Goal: Task Accomplishment & Management: Use online tool/utility

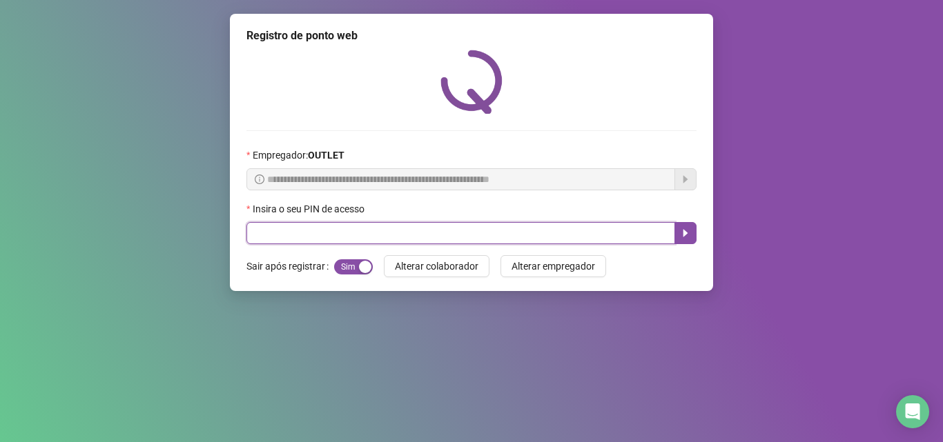
click at [388, 228] on input "text" at bounding box center [460, 233] width 428 height 22
type input "*****"
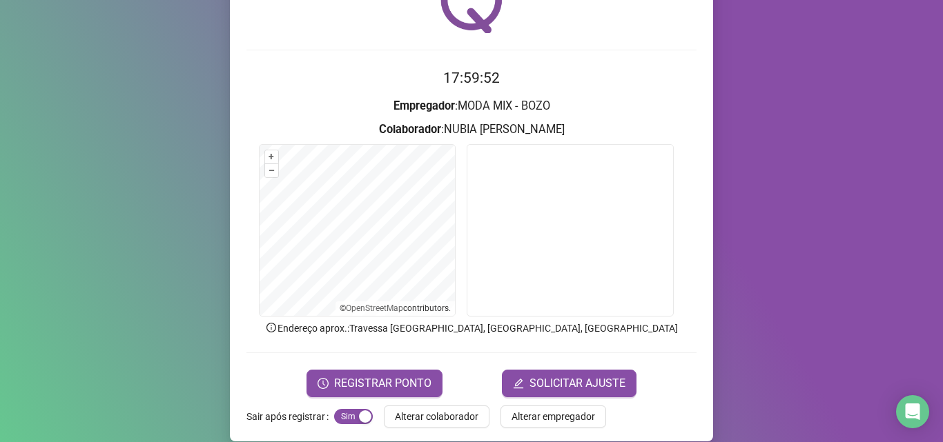
scroll to position [83, 0]
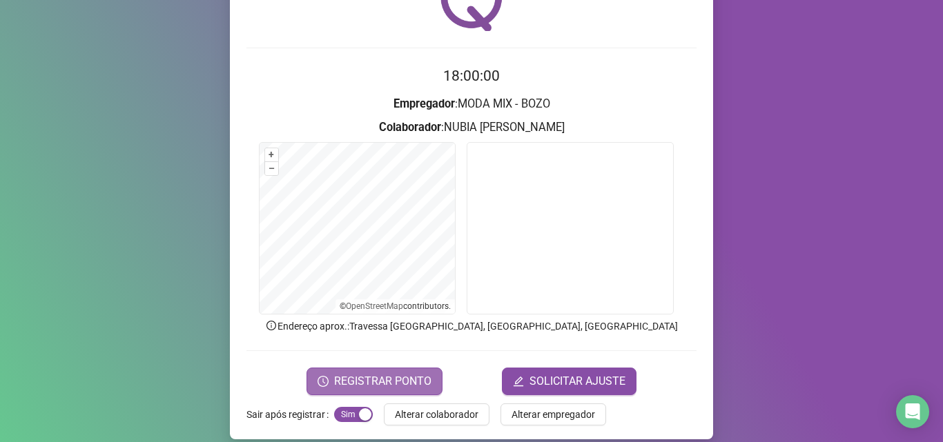
click at [392, 374] on span "REGISTRAR PONTO" at bounding box center [382, 381] width 97 height 17
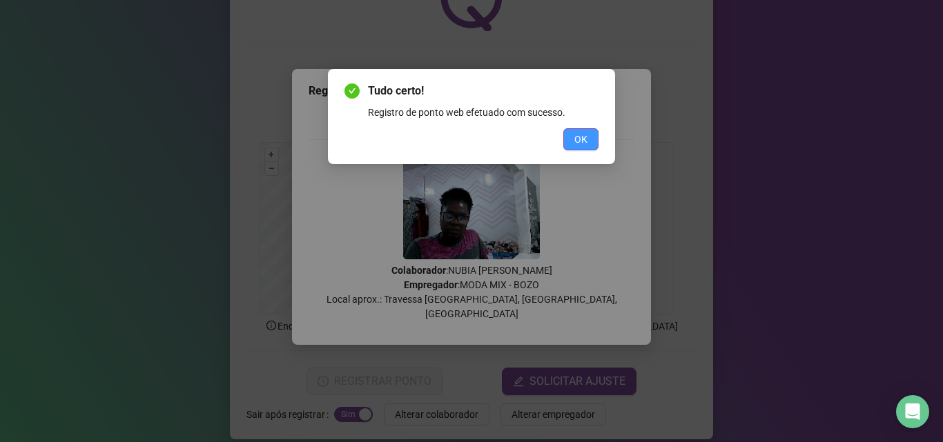
click at [581, 139] on span "OK" at bounding box center [580, 139] width 13 height 15
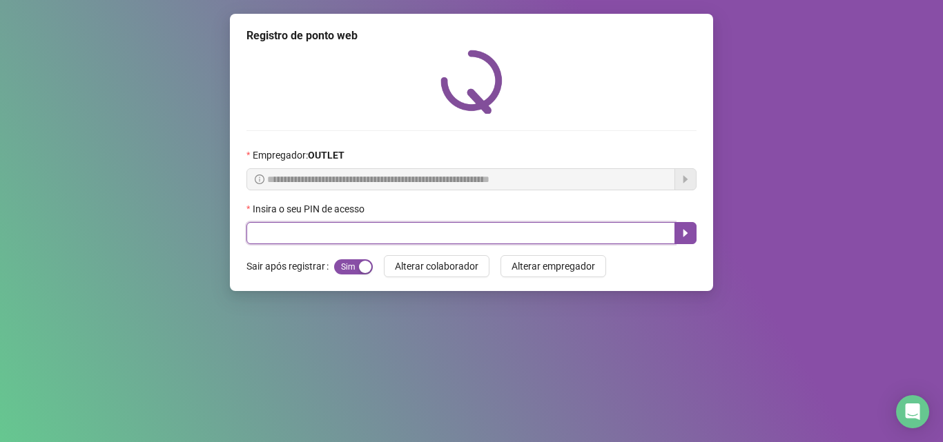
click at [569, 229] on input "text" at bounding box center [460, 233] width 428 height 22
type input "*****"
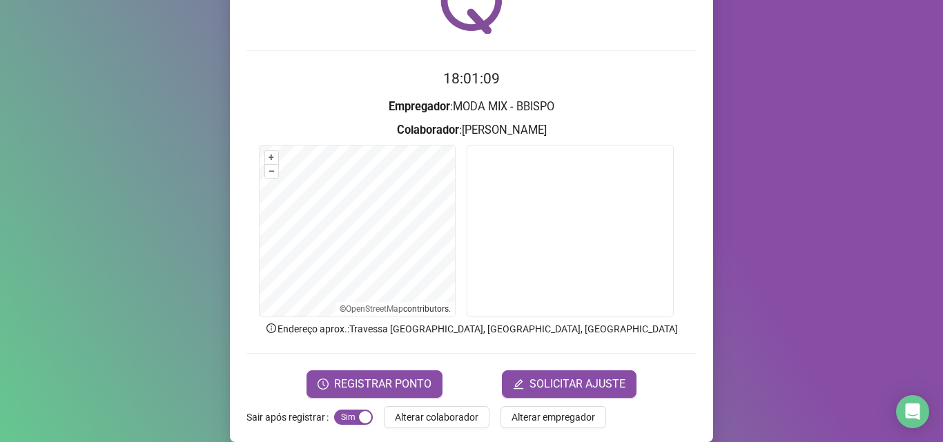
scroll to position [83, 0]
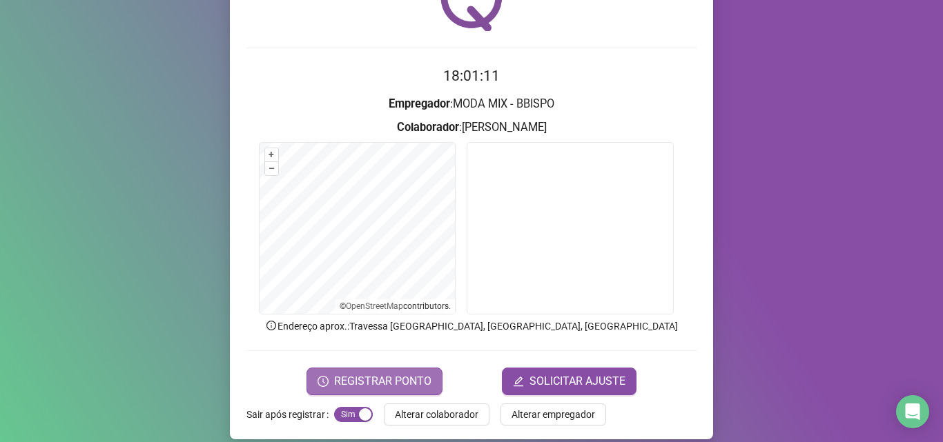
click at [425, 368] on button "REGISTRAR PONTO" at bounding box center [374, 382] width 136 height 28
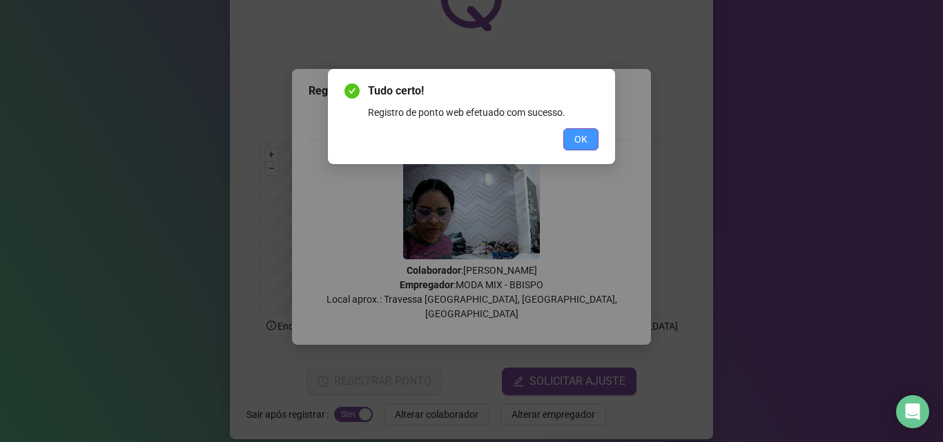
click at [573, 131] on button "OK" at bounding box center [580, 139] width 35 height 22
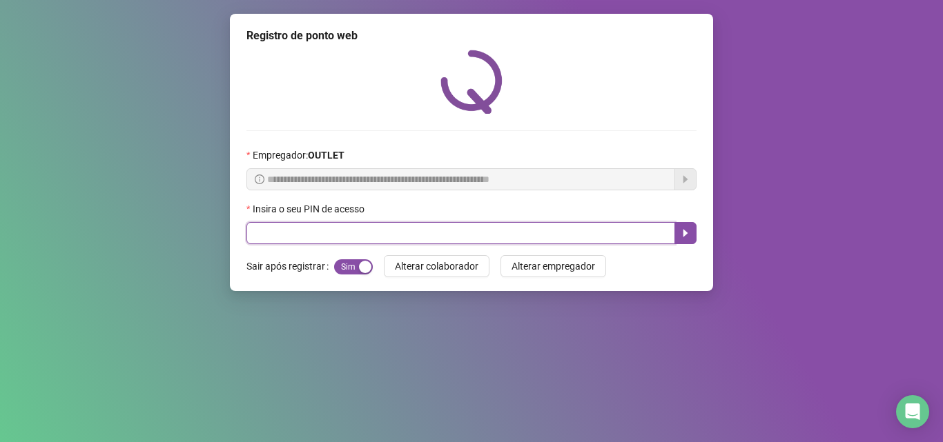
click at [506, 238] on input "text" at bounding box center [460, 233] width 428 height 22
type input "*****"
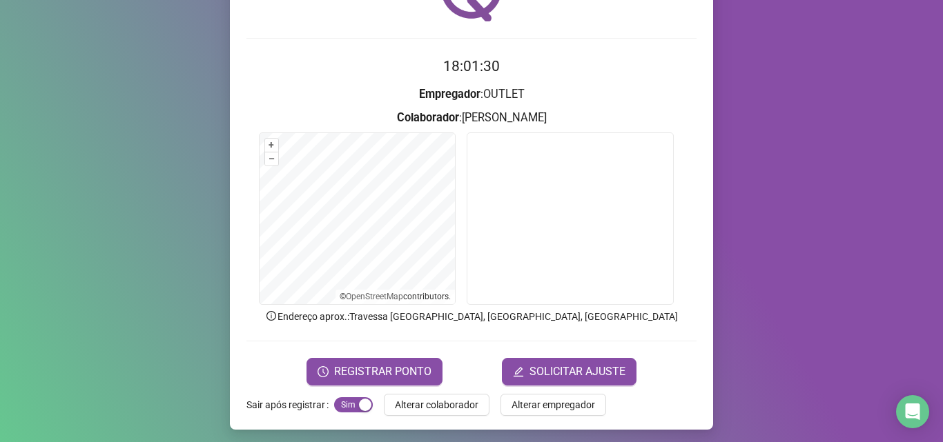
scroll to position [97, 0]
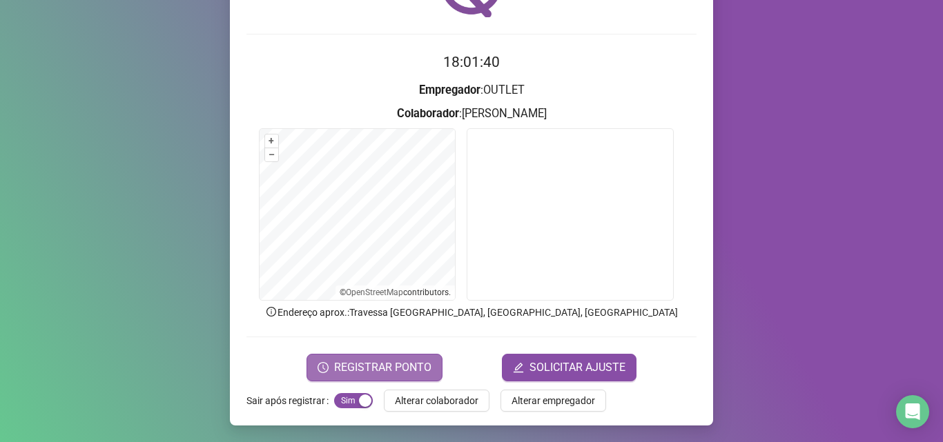
click at [386, 357] on button "REGISTRAR PONTO" at bounding box center [374, 368] width 136 height 28
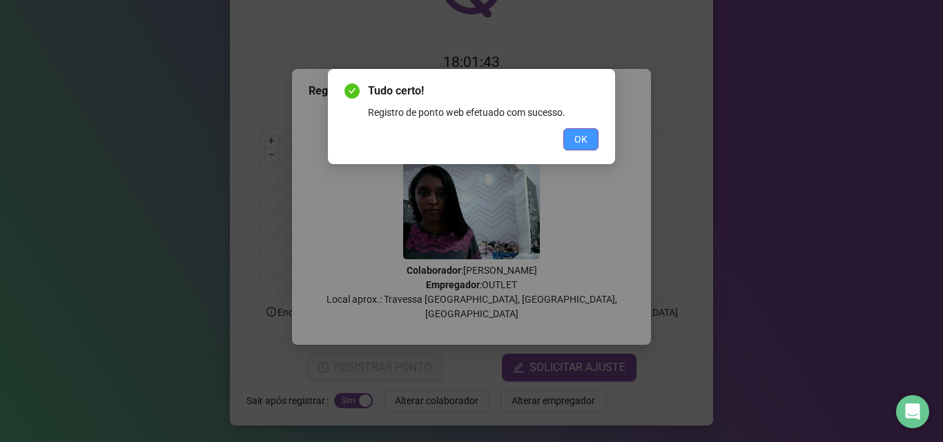
click at [573, 137] on button "OK" at bounding box center [580, 139] width 35 height 22
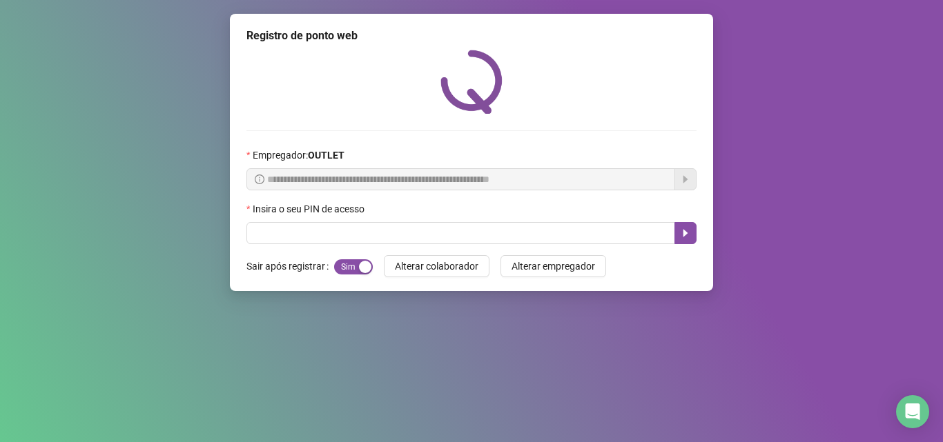
scroll to position [0, 0]
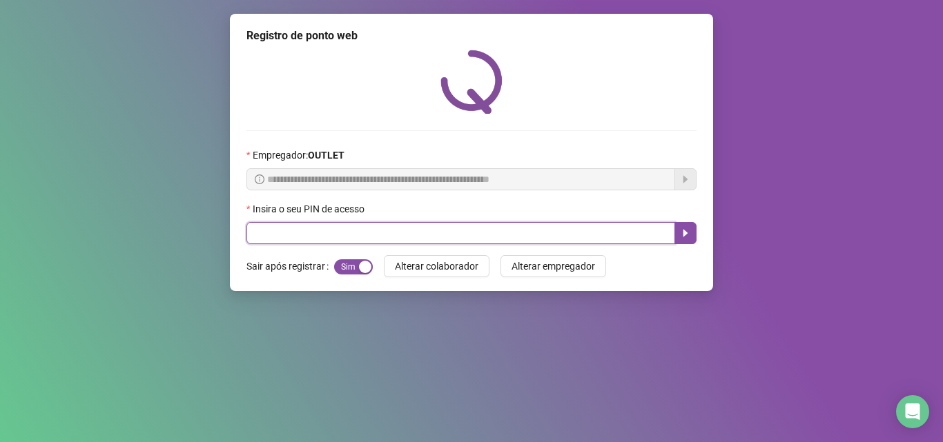
click at [551, 227] on input "text" at bounding box center [460, 233] width 428 height 22
type input "*****"
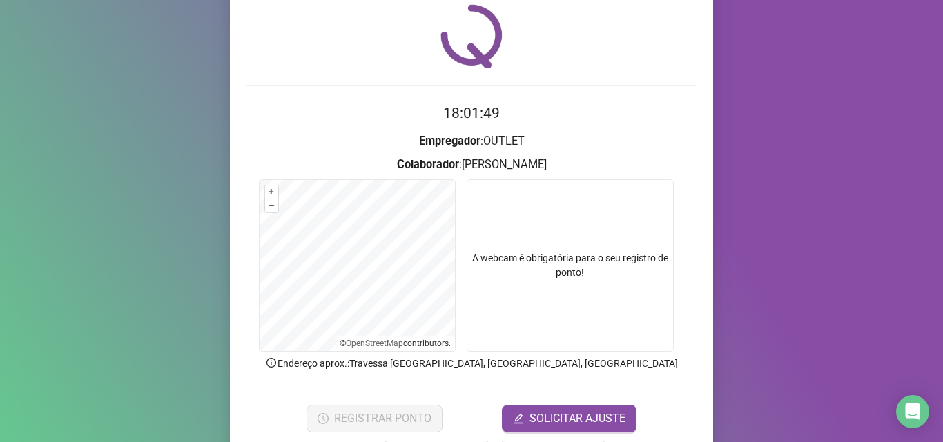
scroll to position [97, 0]
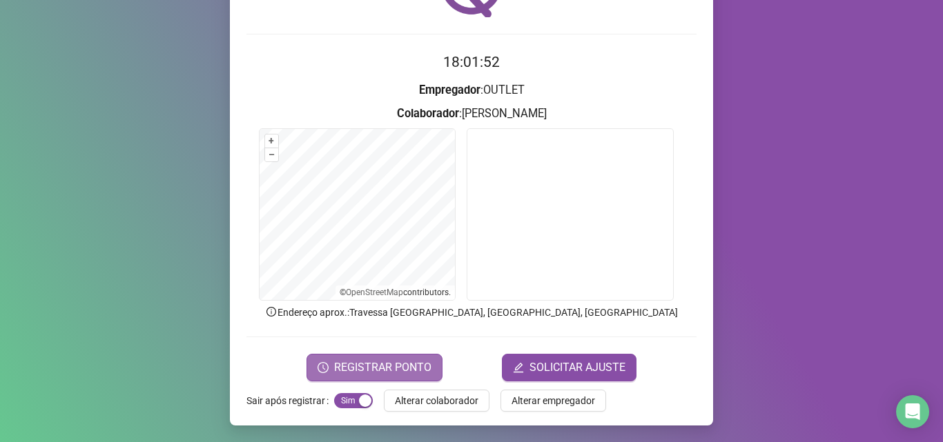
click at [399, 368] on span "REGISTRAR PONTO" at bounding box center [382, 367] width 97 height 17
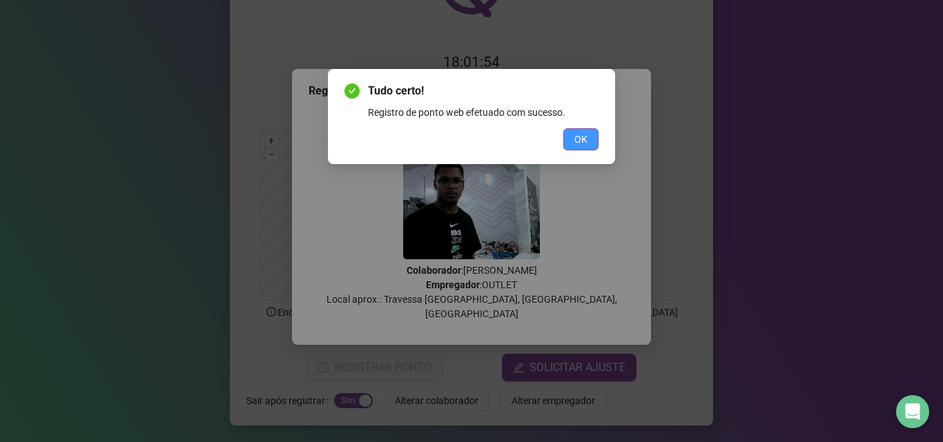
click at [581, 131] on button "OK" at bounding box center [580, 139] width 35 height 22
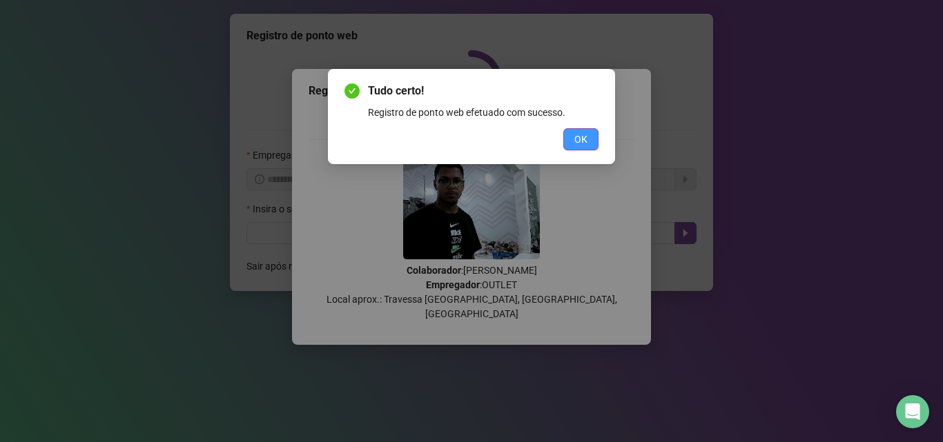
scroll to position [0, 0]
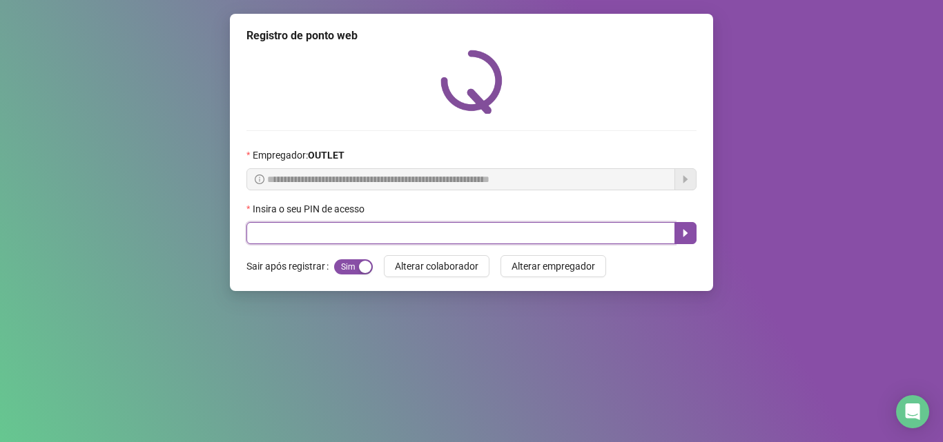
click at [431, 229] on input "text" at bounding box center [460, 233] width 428 height 22
type input "*"
type input "*****"
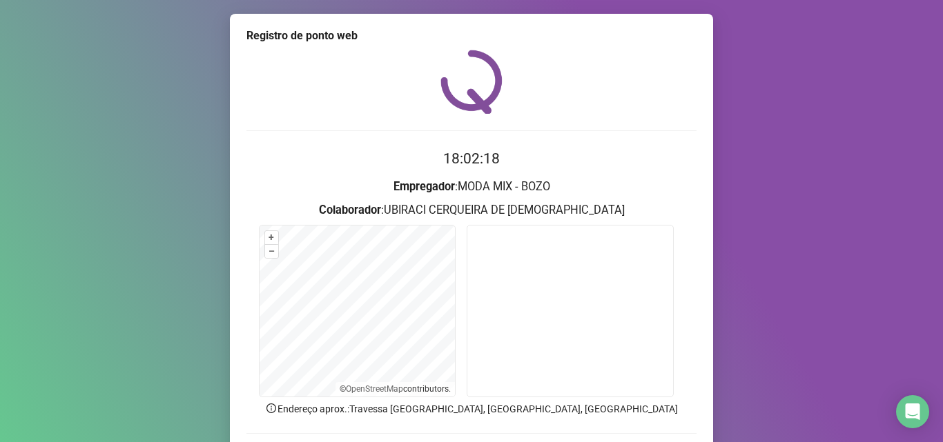
scroll to position [97, 0]
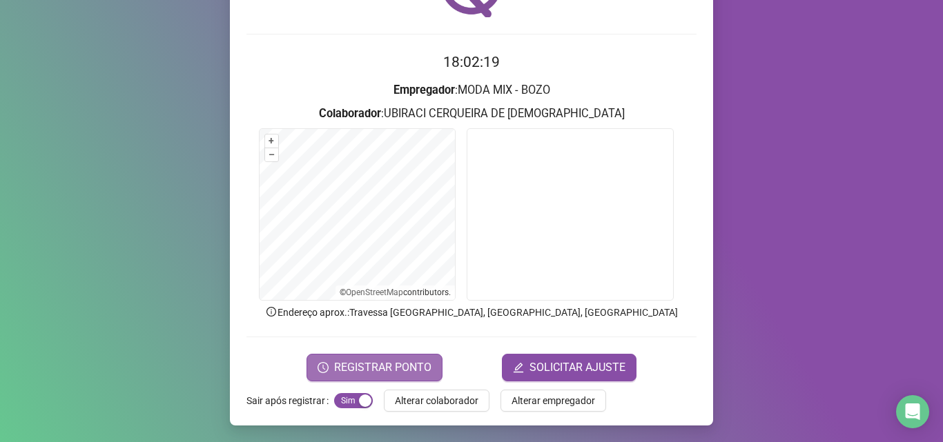
click at [331, 364] on button "REGISTRAR PONTO" at bounding box center [374, 368] width 136 height 28
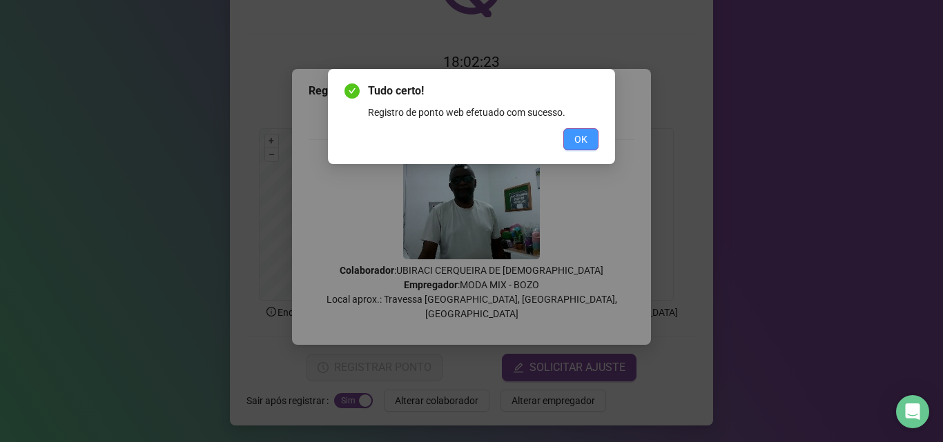
click at [567, 136] on button "OK" at bounding box center [580, 139] width 35 height 22
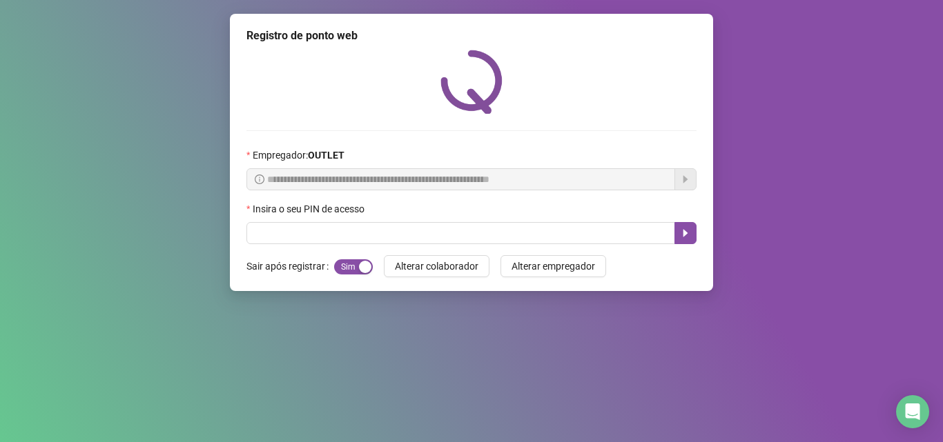
scroll to position [0, 0]
